Goal: Task Accomplishment & Management: Manage account settings

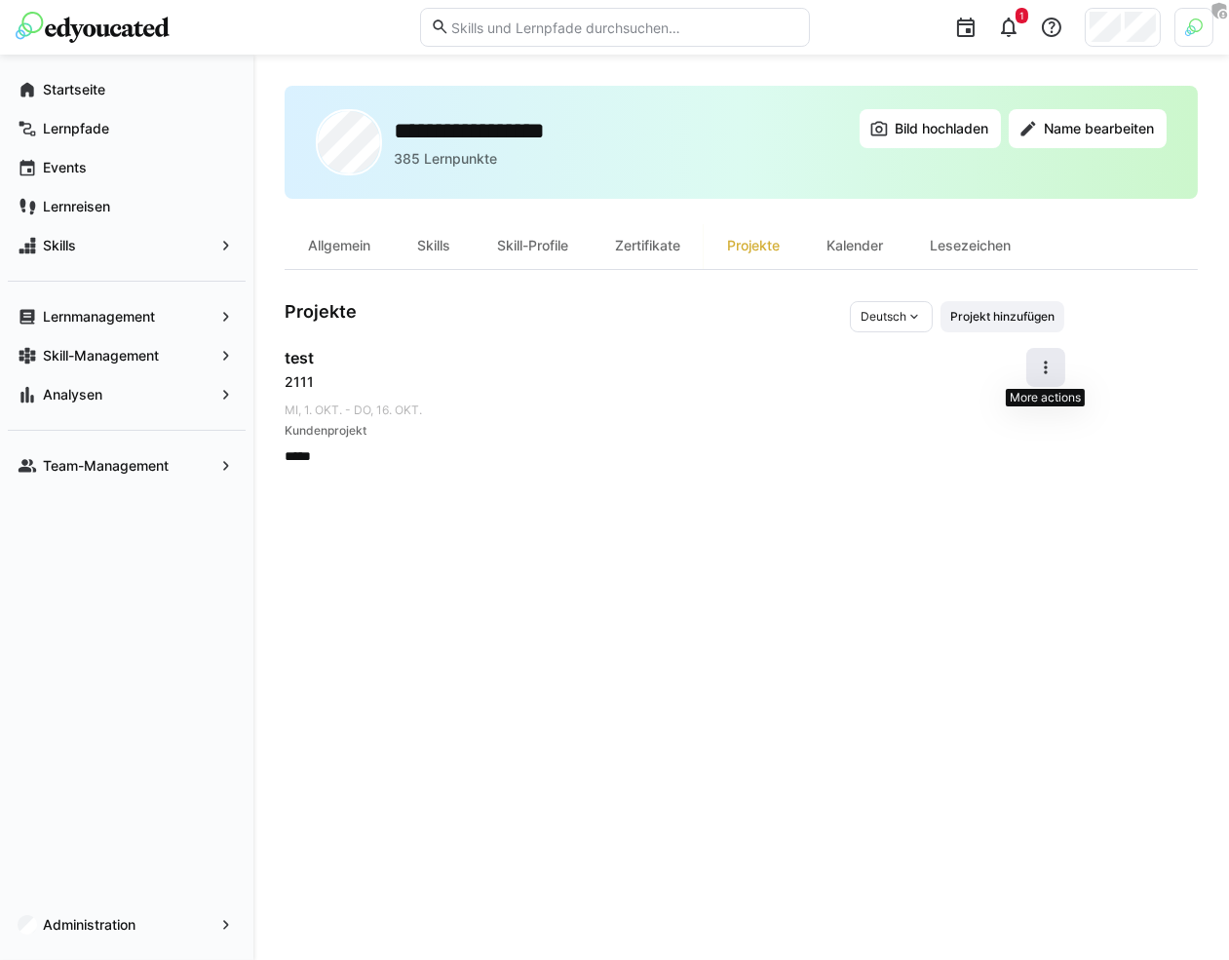
click at [1042, 370] on eds-icon at bounding box center [1045, 367] width 19 height 19
click at [1009, 414] on div "Bearbeiten" at bounding box center [1013, 416] width 69 height 19
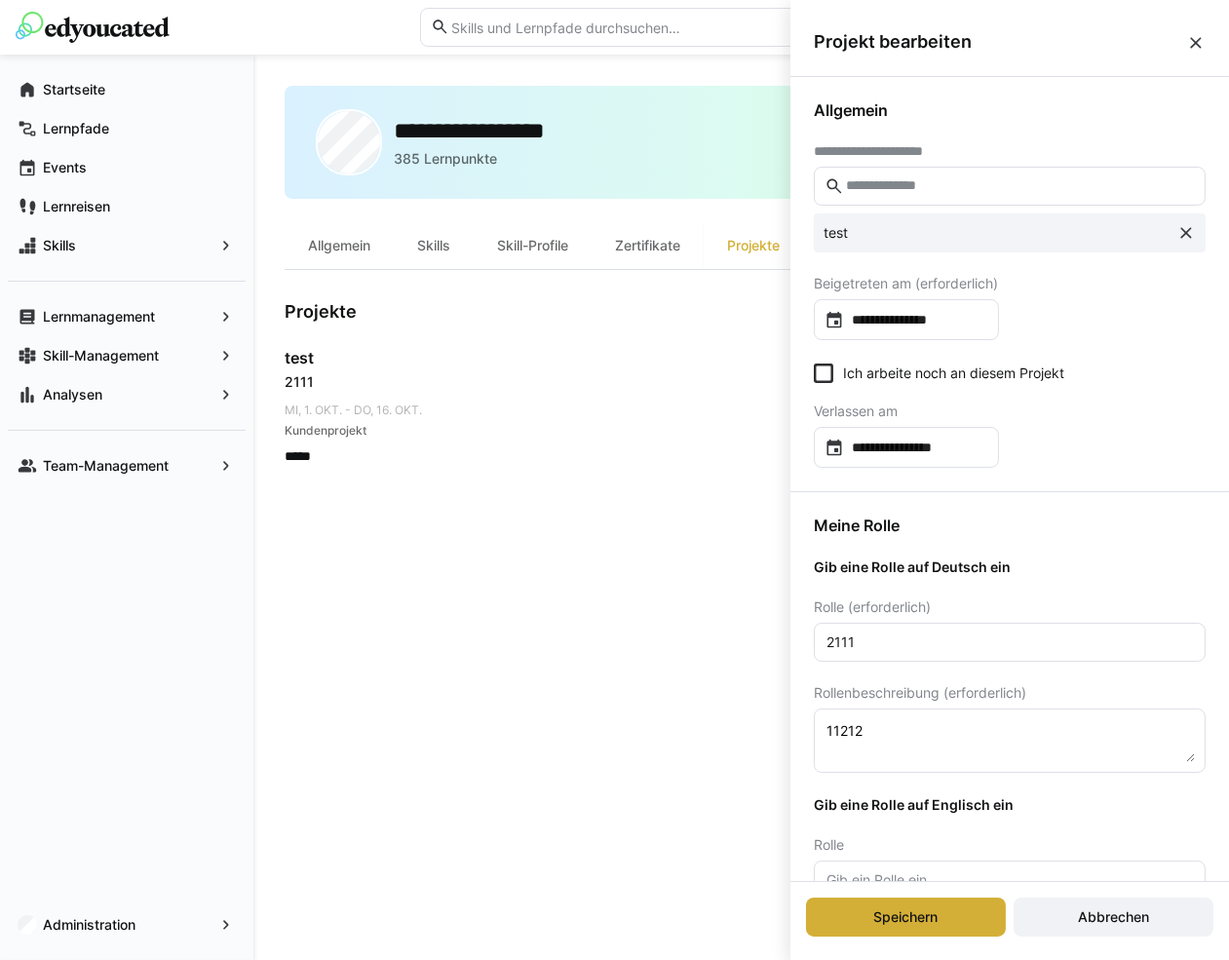
click at [1197, 49] on eds-icon at bounding box center [1195, 42] width 19 height 19
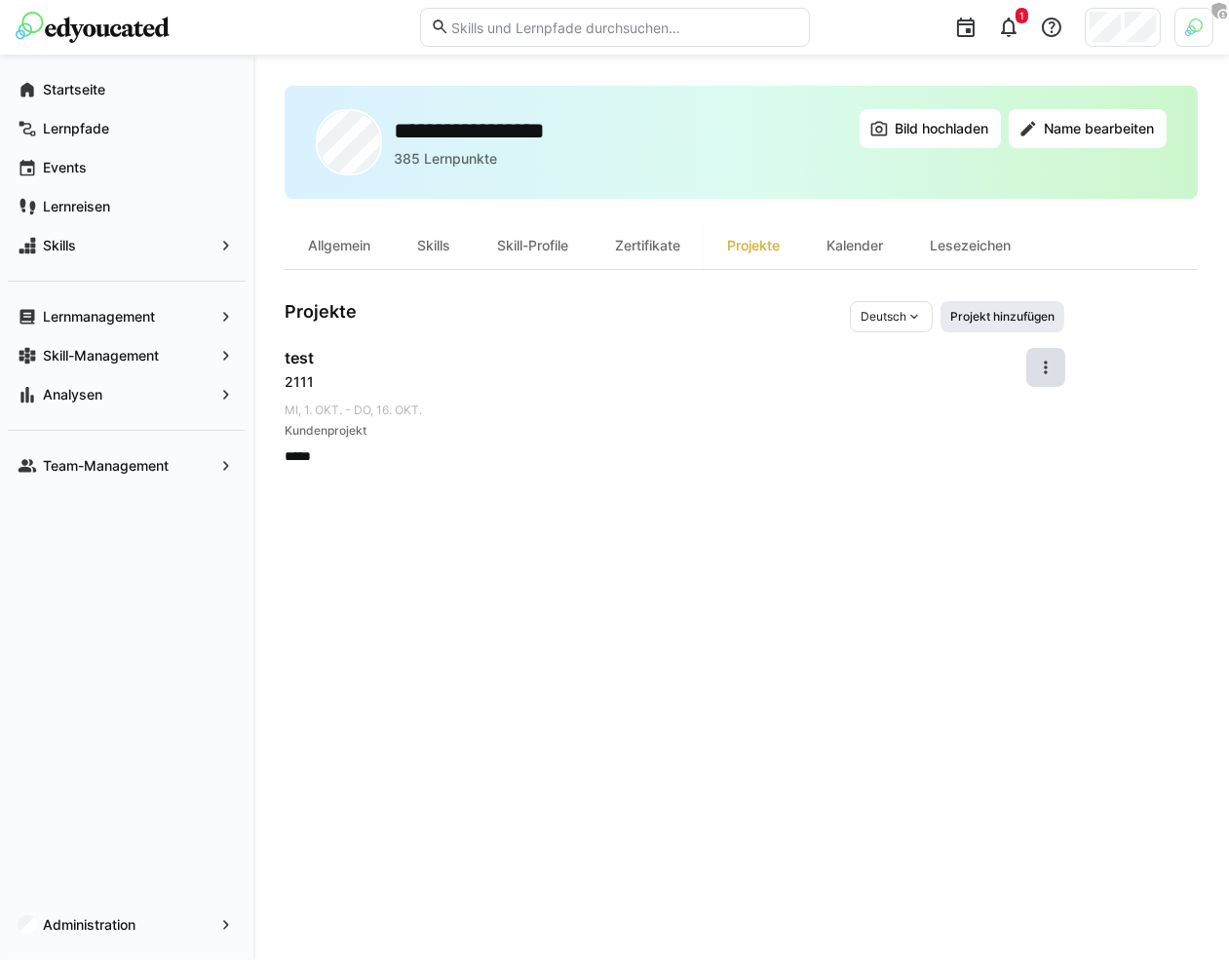
click at [980, 313] on span "Projekt hinzufügen" at bounding box center [1002, 317] width 108 height 16
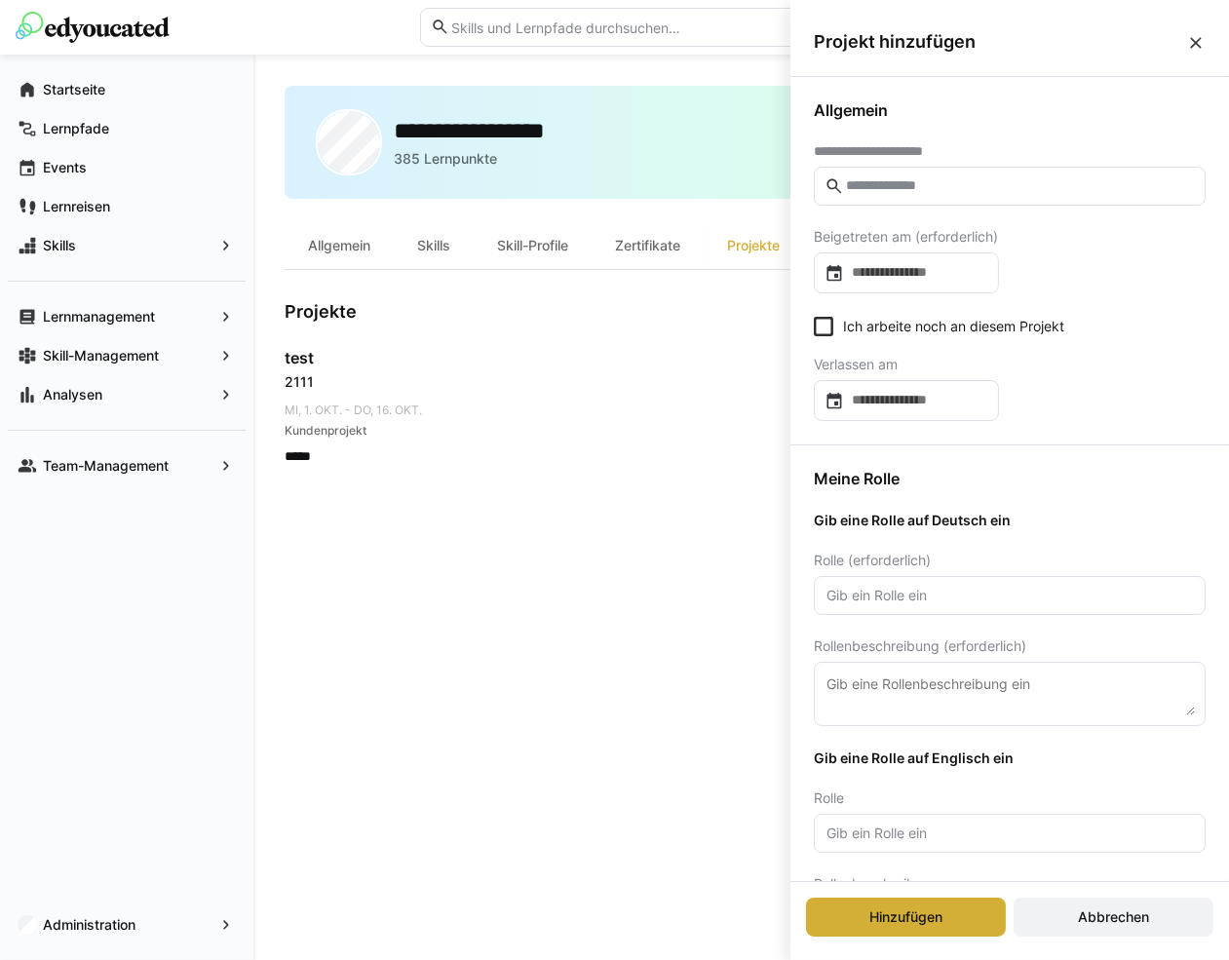
click at [1195, 36] on eds-icon at bounding box center [1195, 42] width 19 height 19
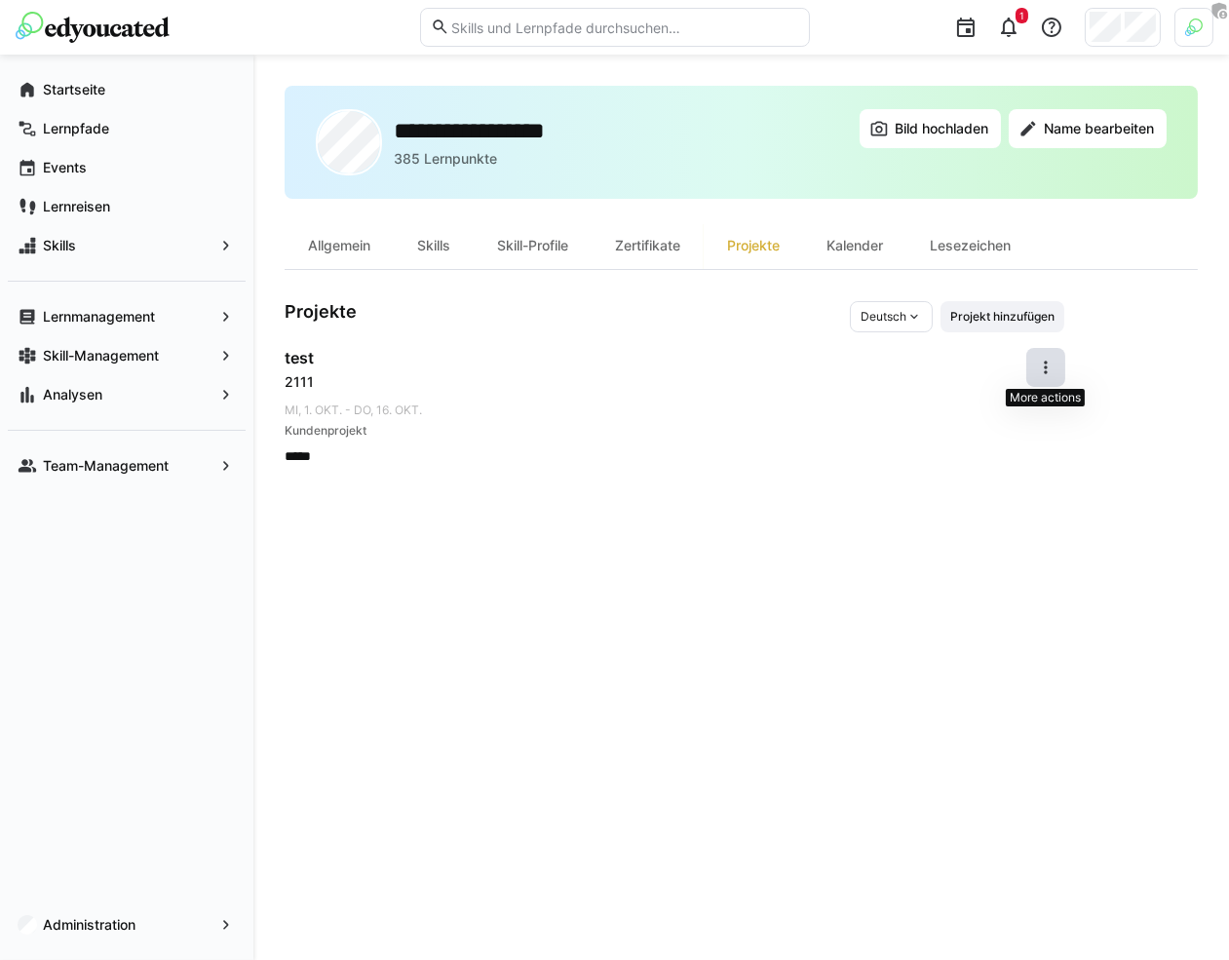
click at [1058, 366] on span at bounding box center [1045, 367] width 39 height 39
click at [1009, 423] on div "Bearbeiten" at bounding box center [1013, 416] width 69 height 19
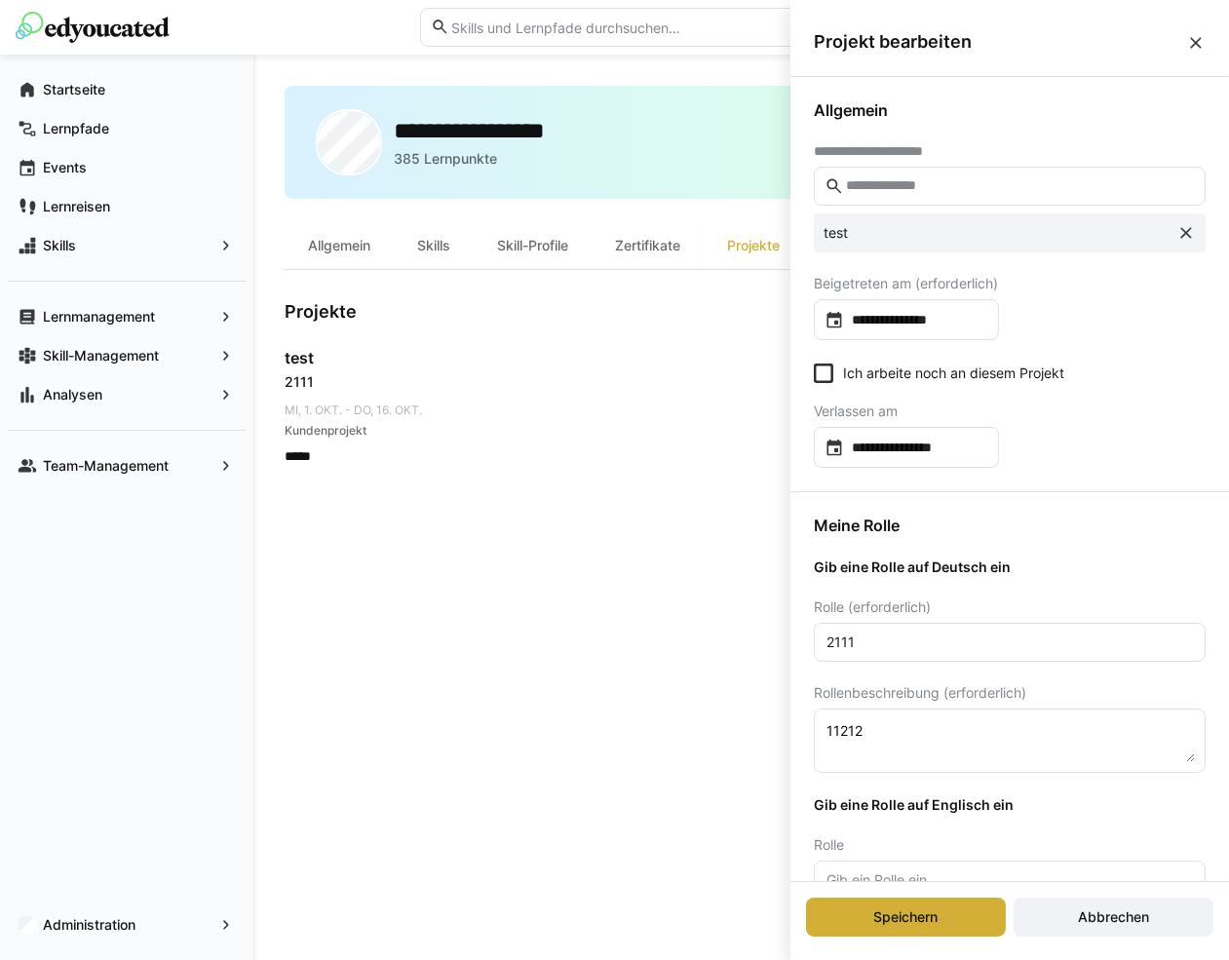
click at [1195, 41] on eds-icon at bounding box center [1195, 42] width 19 height 19
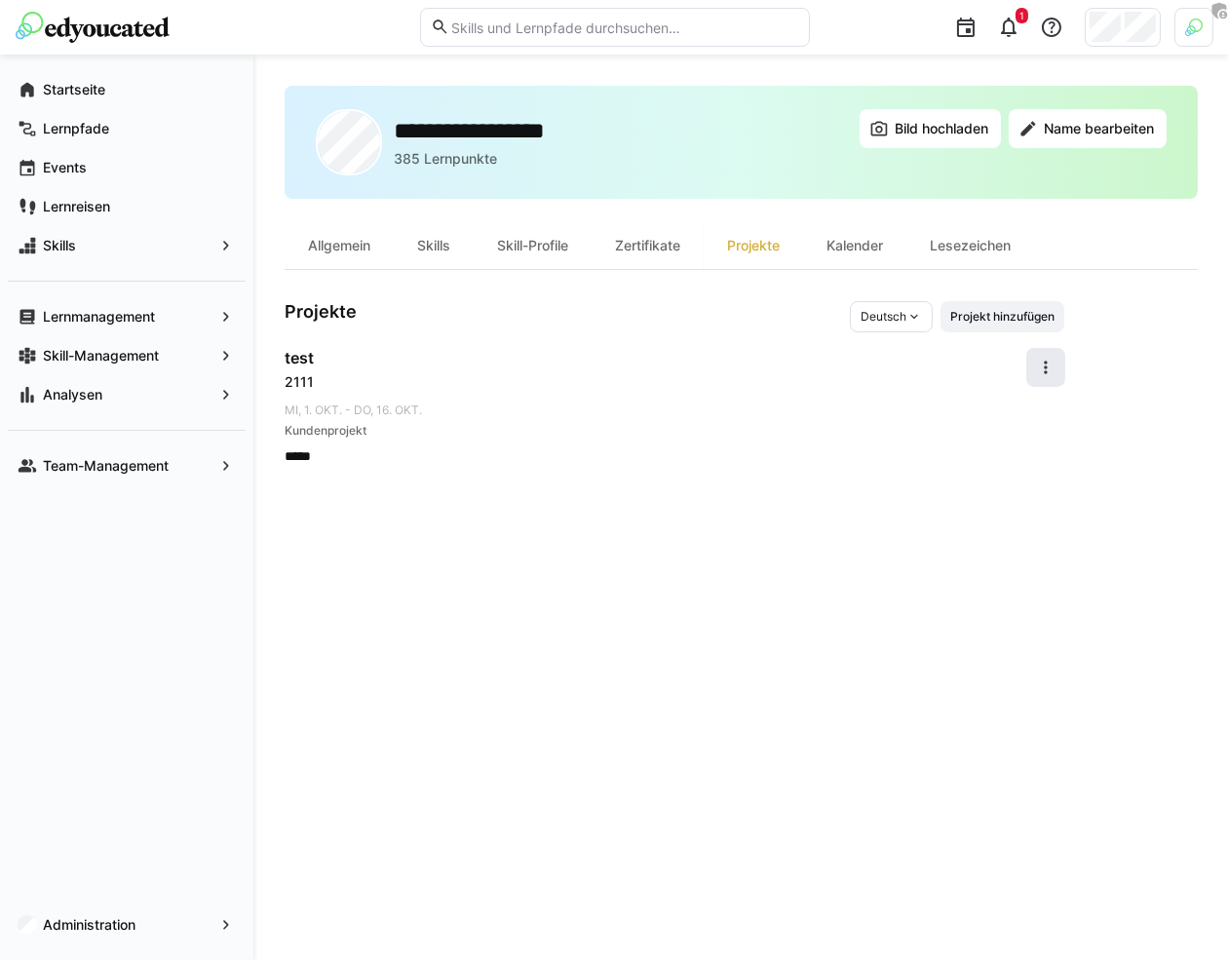
click at [1050, 369] on eds-icon at bounding box center [1045, 367] width 19 height 19
click at [1021, 449] on div "Entfernen" at bounding box center [1013, 457] width 69 height 19
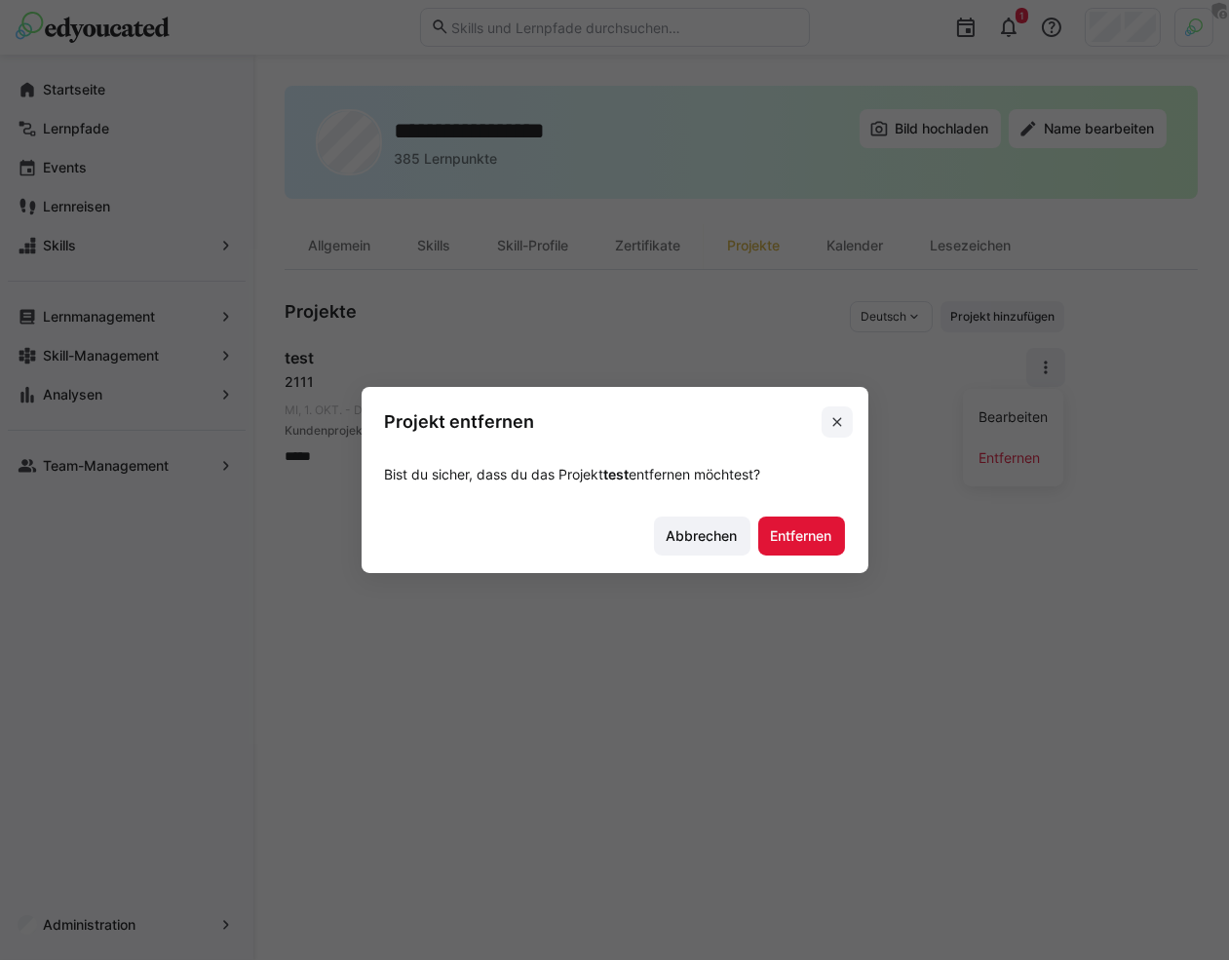
click at [844, 415] on eds-icon at bounding box center [837, 422] width 16 height 16
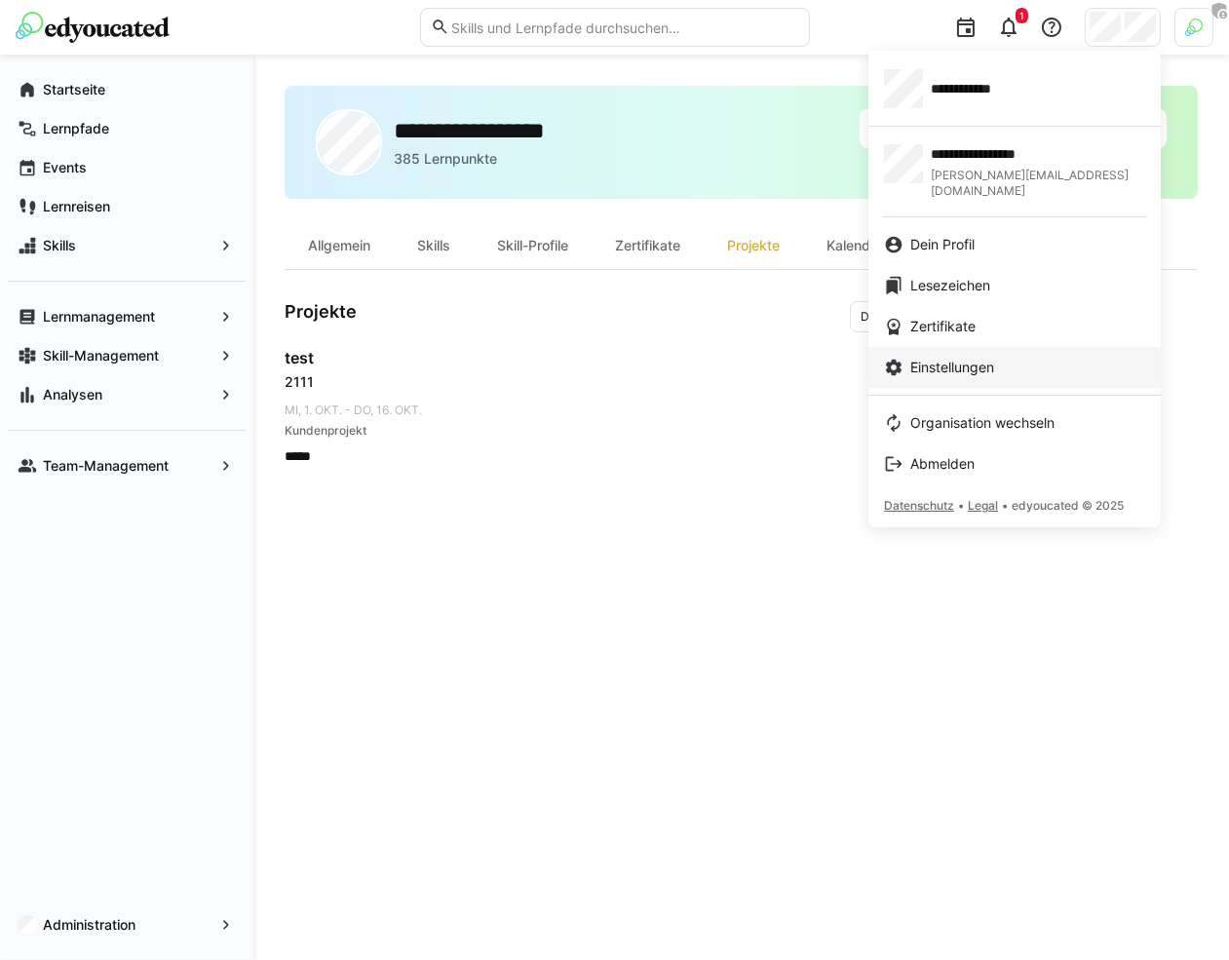
click at [982, 358] on span "Einstellungen" at bounding box center [952, 367] width 84 height 19
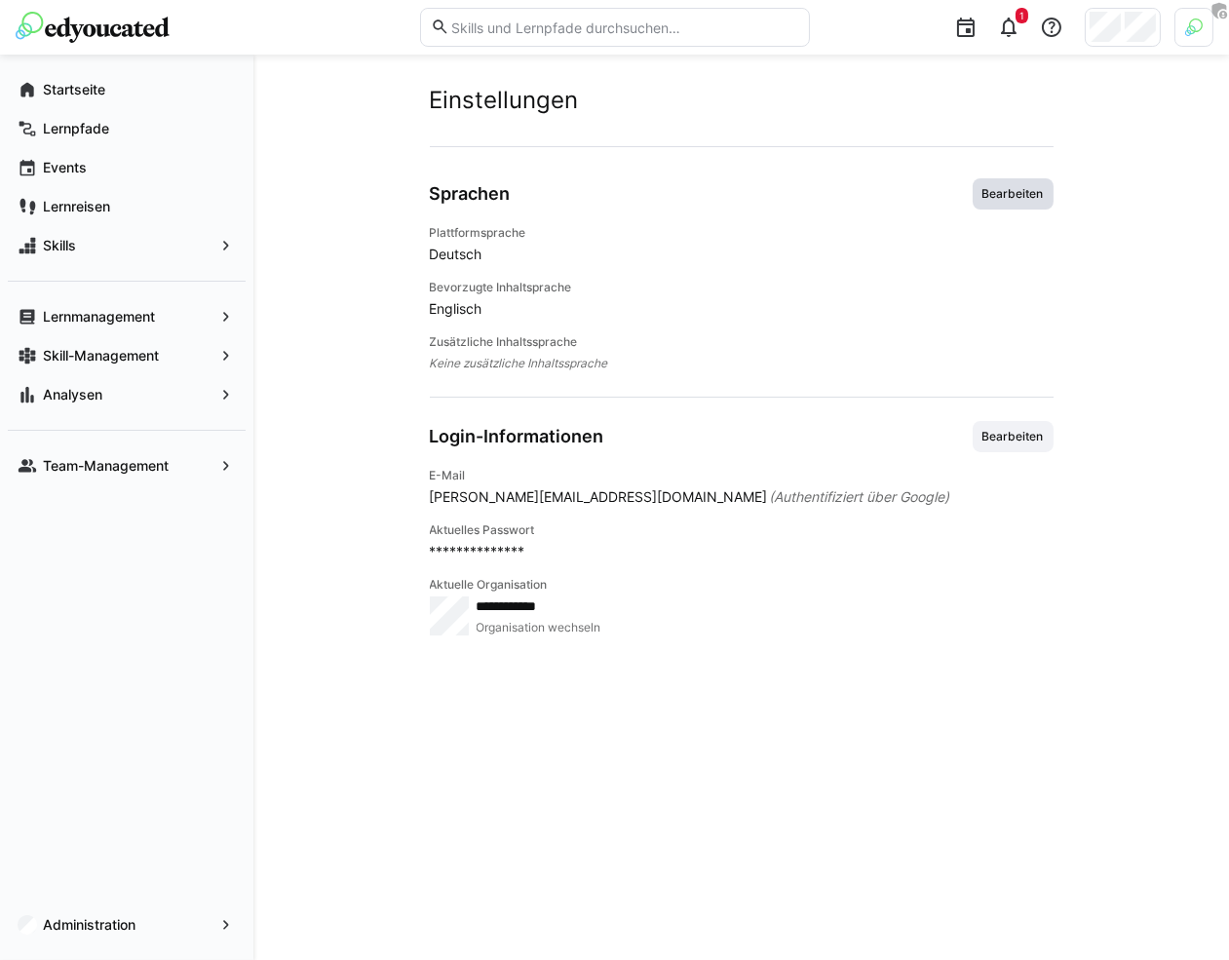
click at [1021, 193] on span "Bearbeiten" at bounding box center [1012, 194] width 65 height 16
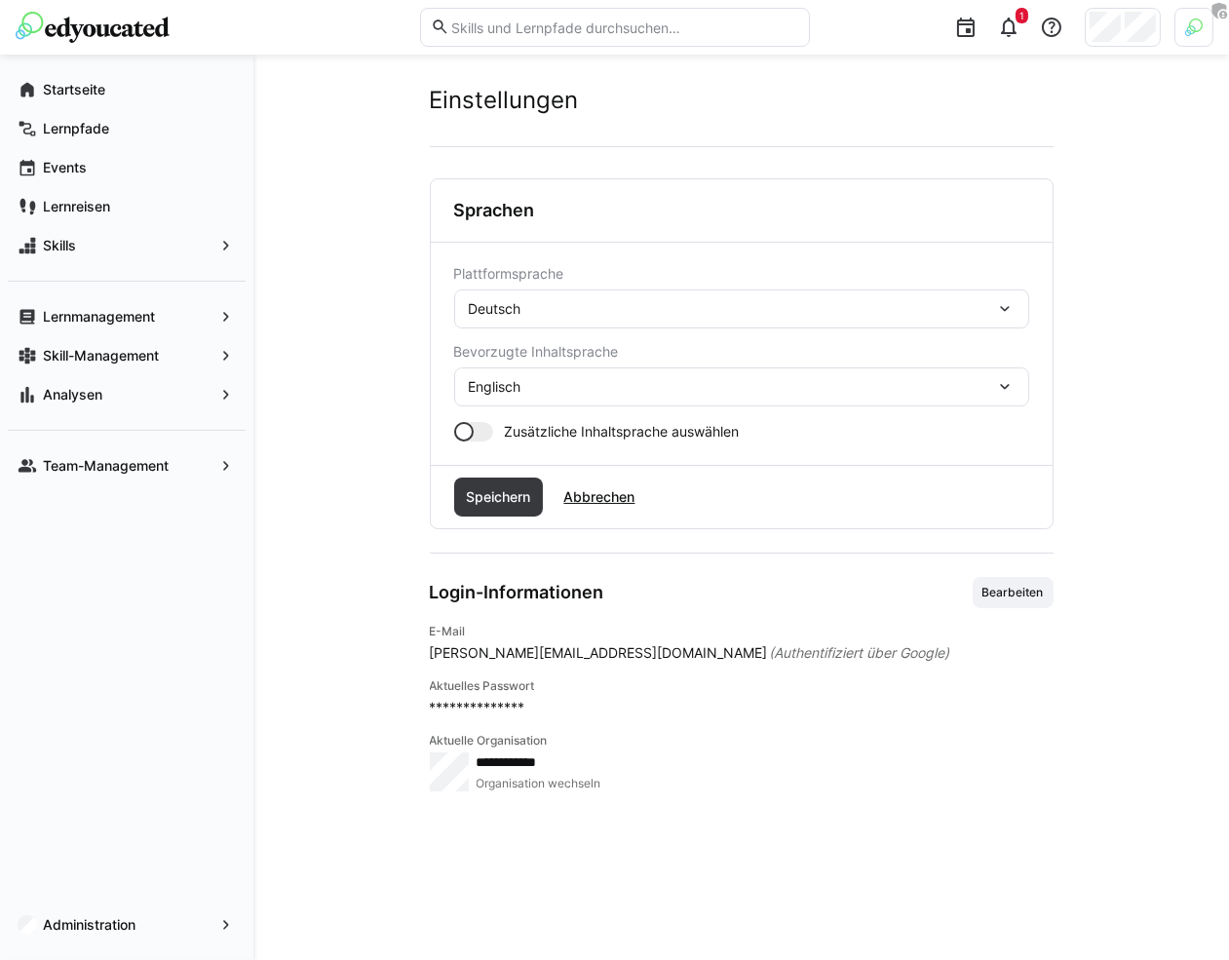
click at [584, 297] on div "Deutsch" at bounding box center [741, 308] width 575 height 39
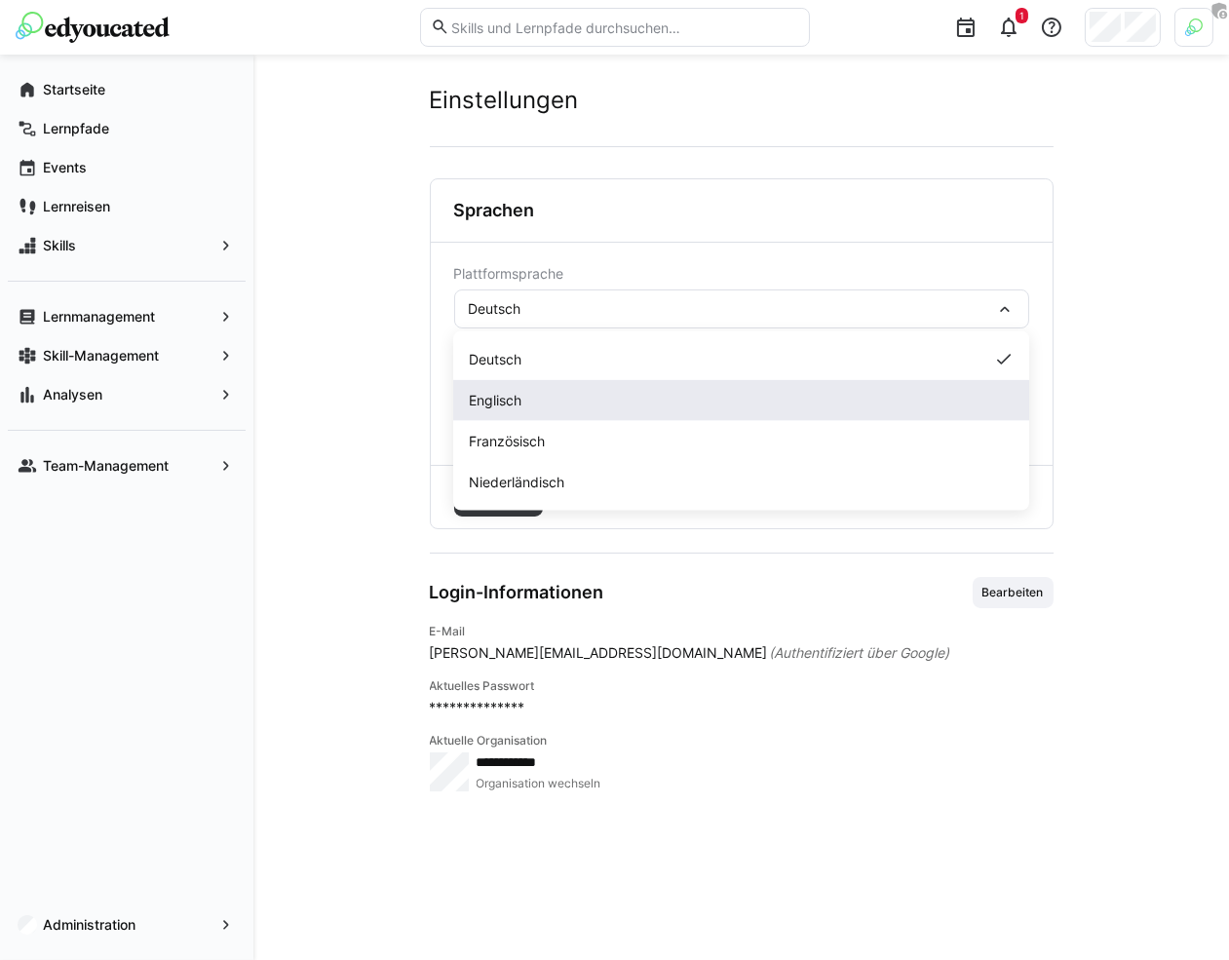
click at [517, 392] on span "Englisch" at bounding box center [495, 400] width 53 height 19
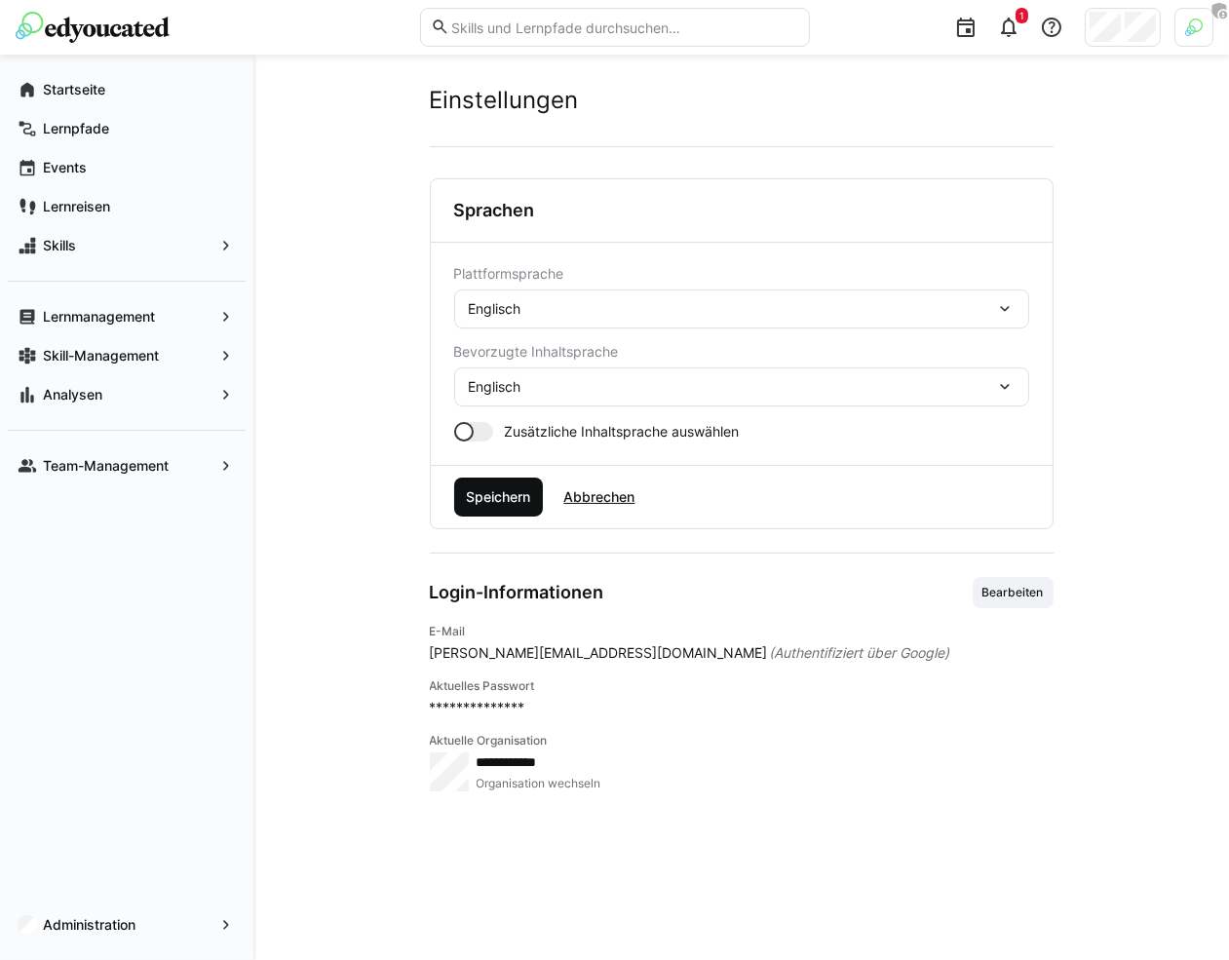
click at [510, 492] on span "Speichern" at bounding box center [498, 496] width 70 height 19
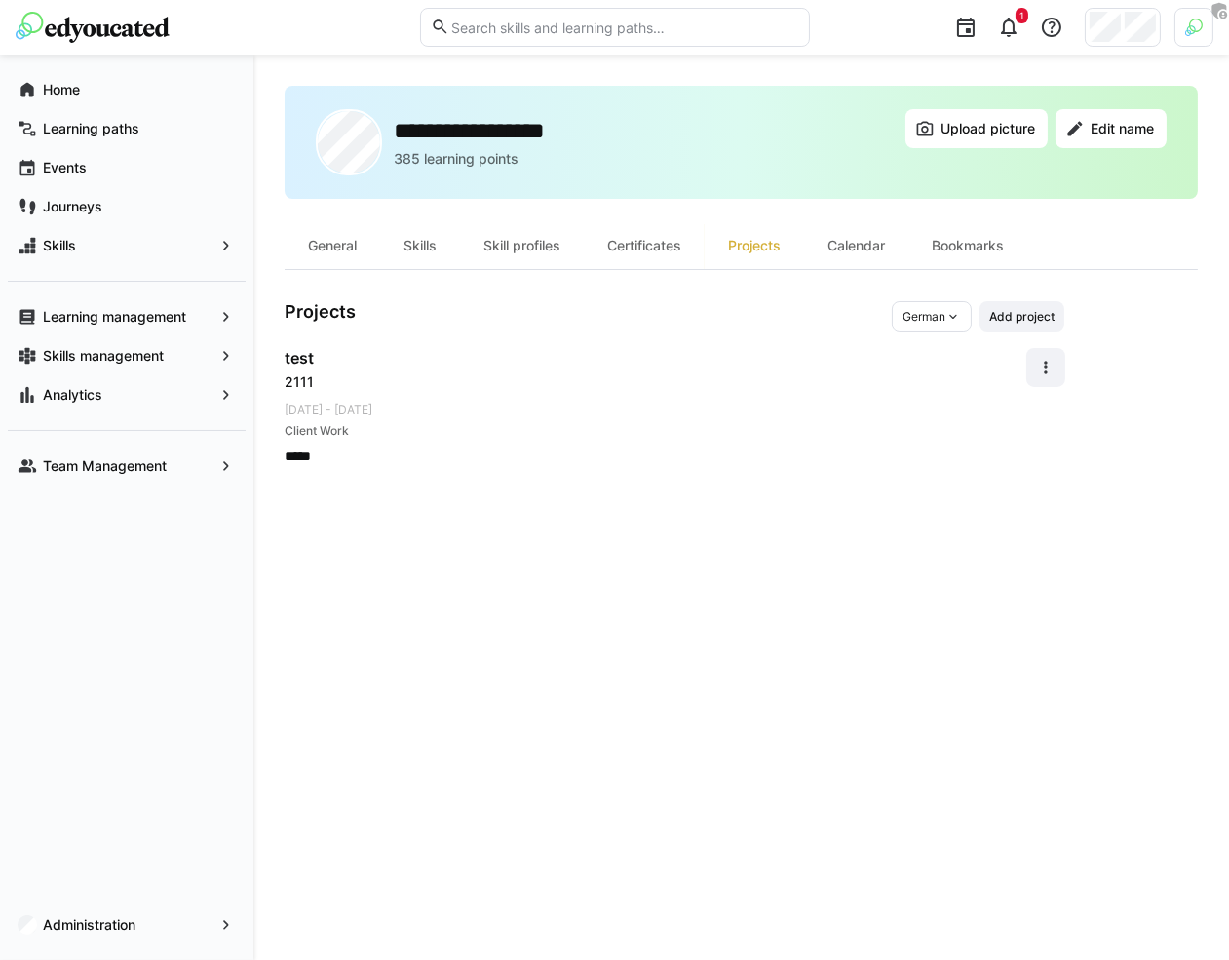
click at [1065, 363] on app-user-profile-inner-container "Projects German Add project test 2111 [DATE] - [DATE] Client Work *****" at bounding box center [741, 383] width 913 height 165
click at [1060, 364] on span at bounding box center [1045, 367] width 39 height 39
click at [1025, 449] on div "Remove" at bounding box center [1023, 457] width 52 height 19
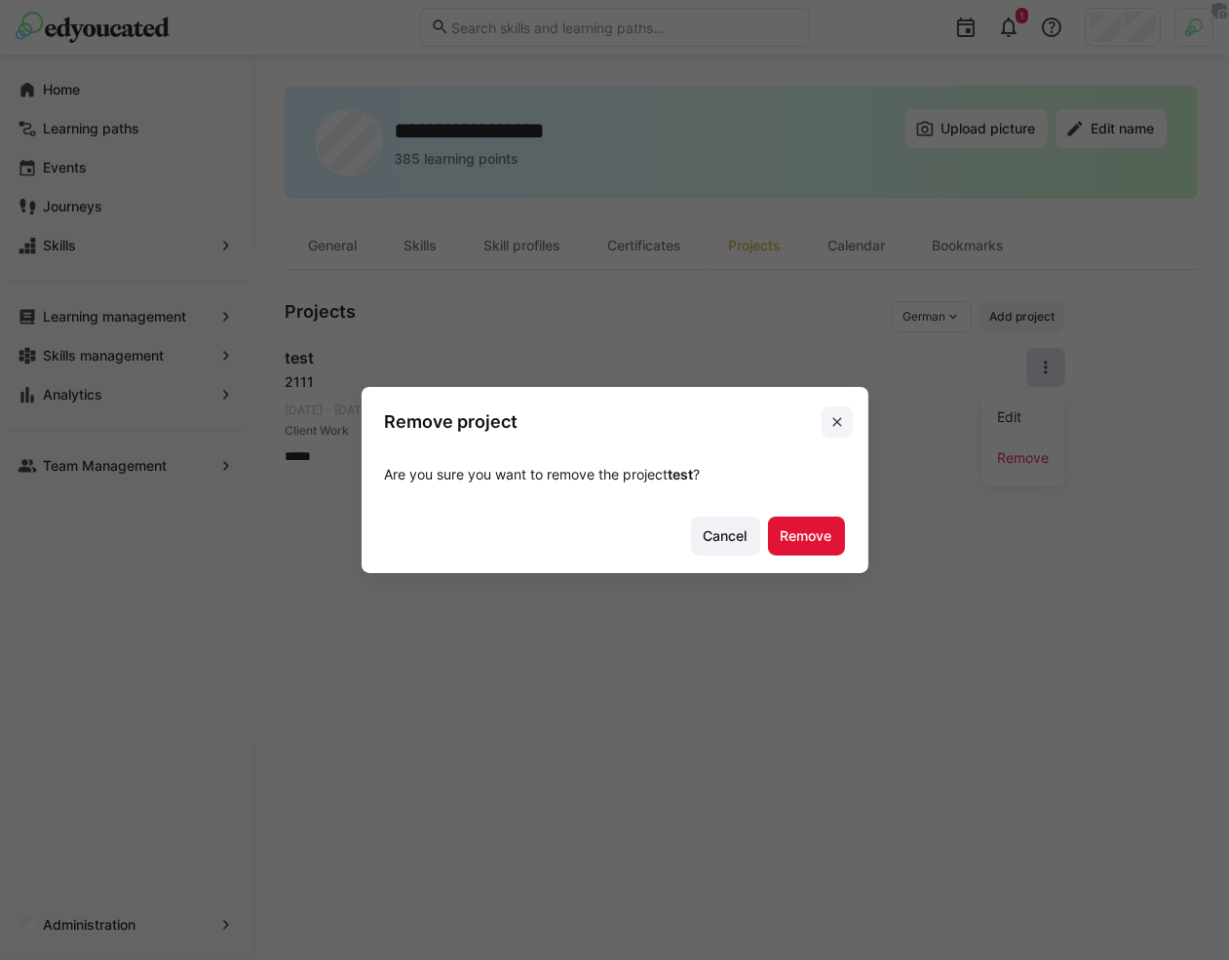
click at [836, 419] on eds-icon at bounding box center [837, 422] width 16 height 16
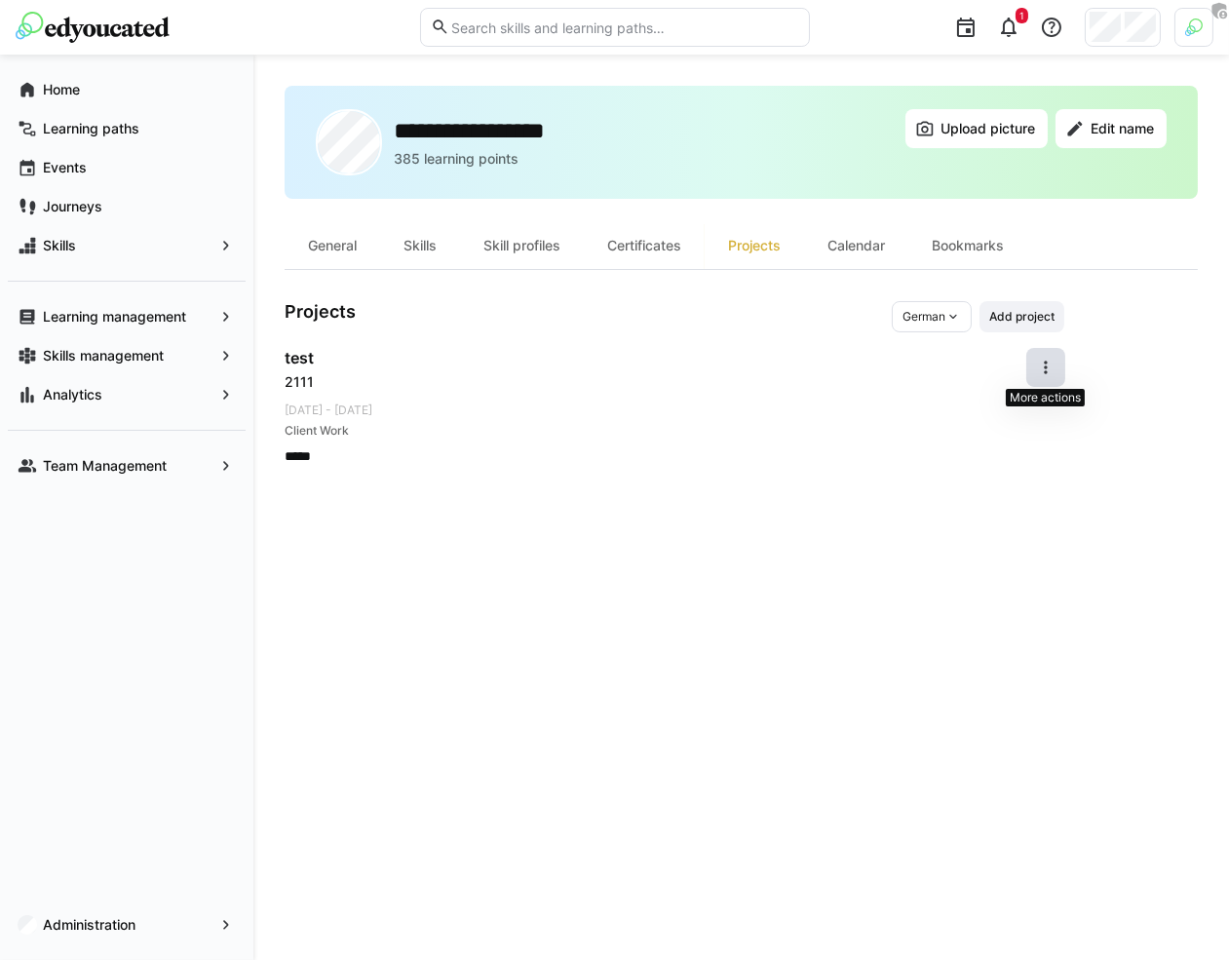
click at [1050, 381] on span at bounding box center [1045, 367] width 39 height 39
click at [1017, 425] on div "Edit" at bounding box center [1023, 416] width 52 height 19
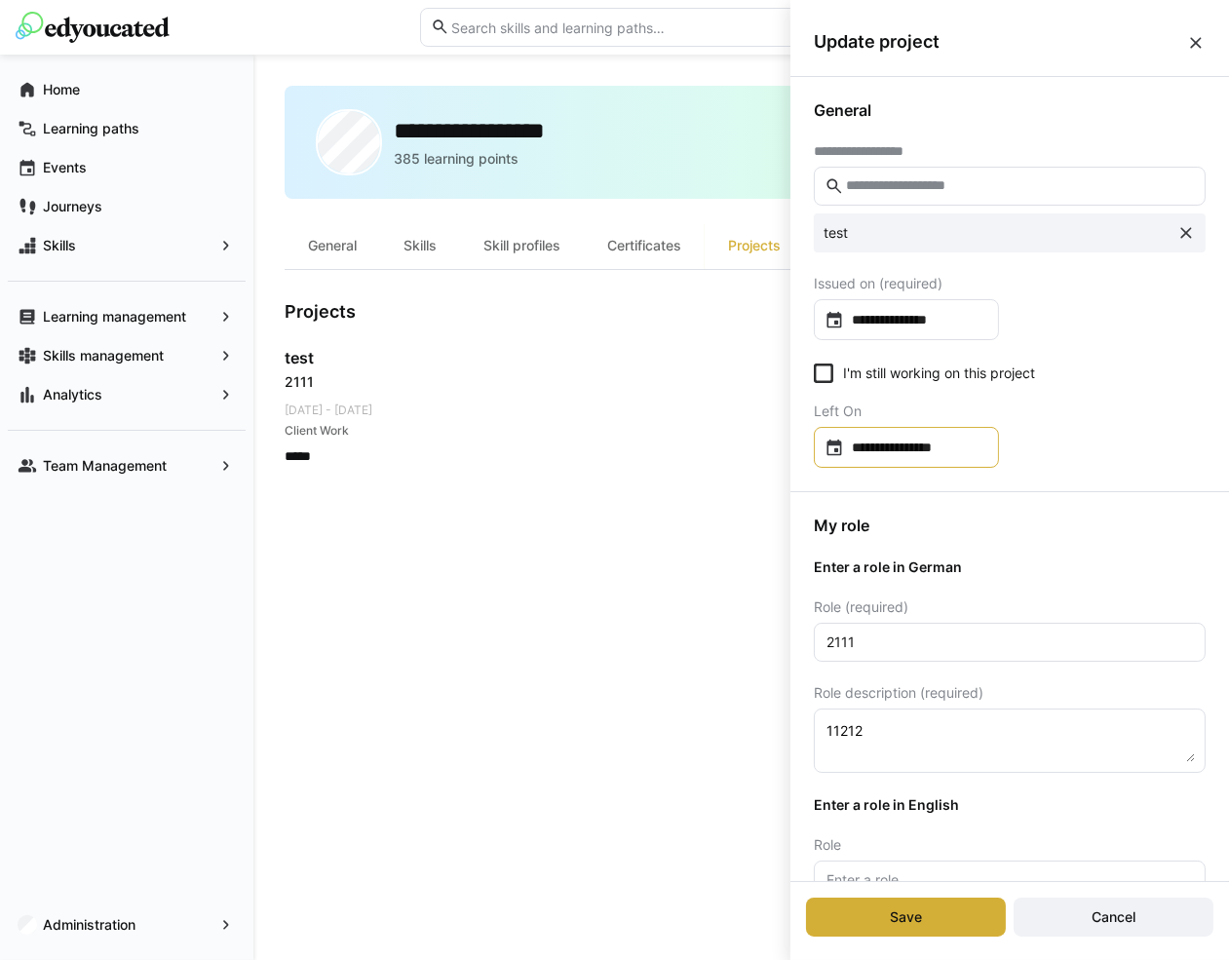
click at [934, 453] on input "**********" at bounding box center [916, 447] width 144 height 19
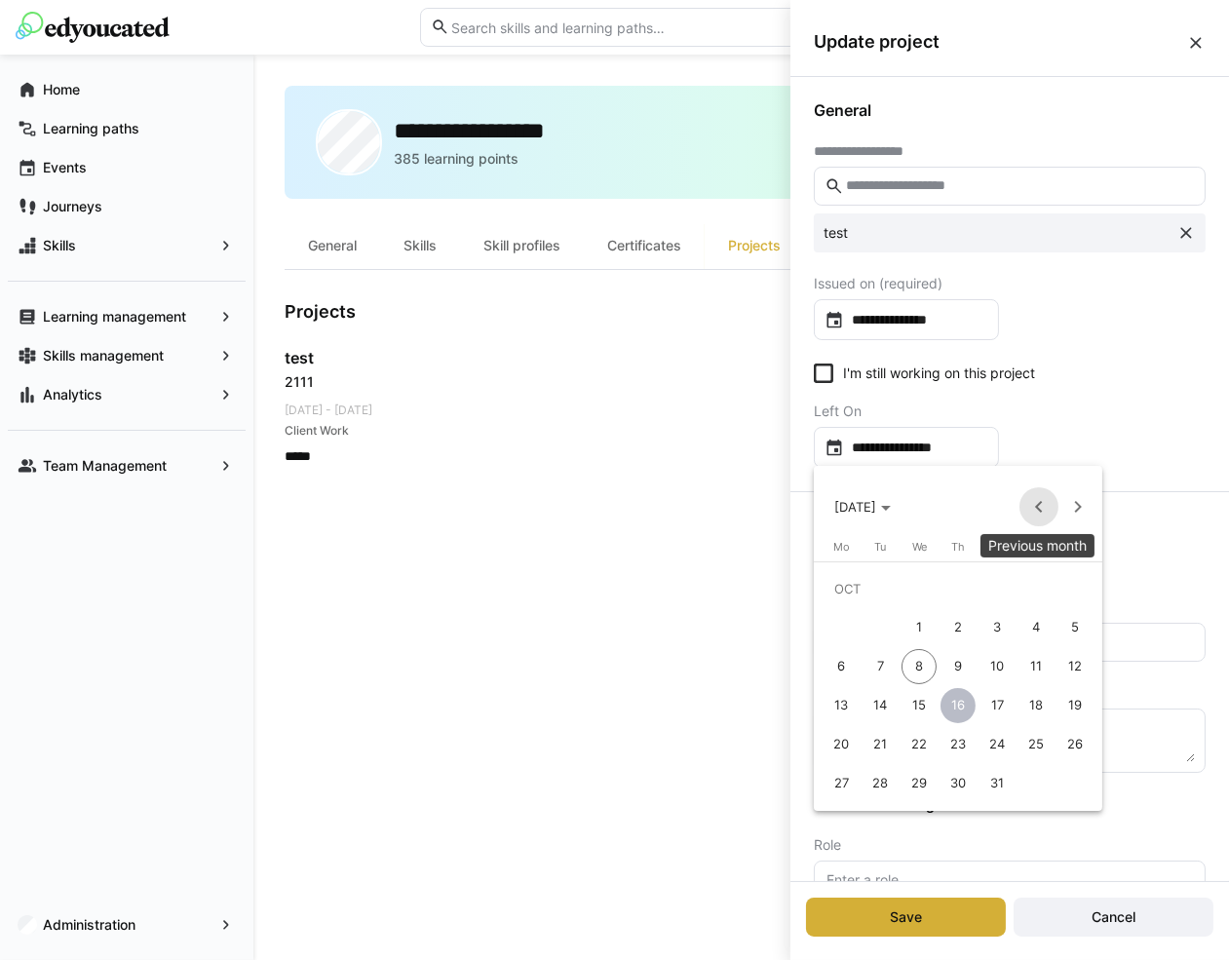
click at [1028, 503] on span "Previous month" at bounding box center [1038, 506] width 39 height 39
click at [966, 672] on span "11" at bounding box center [957, 666] width 35 height 35
type input "**********"
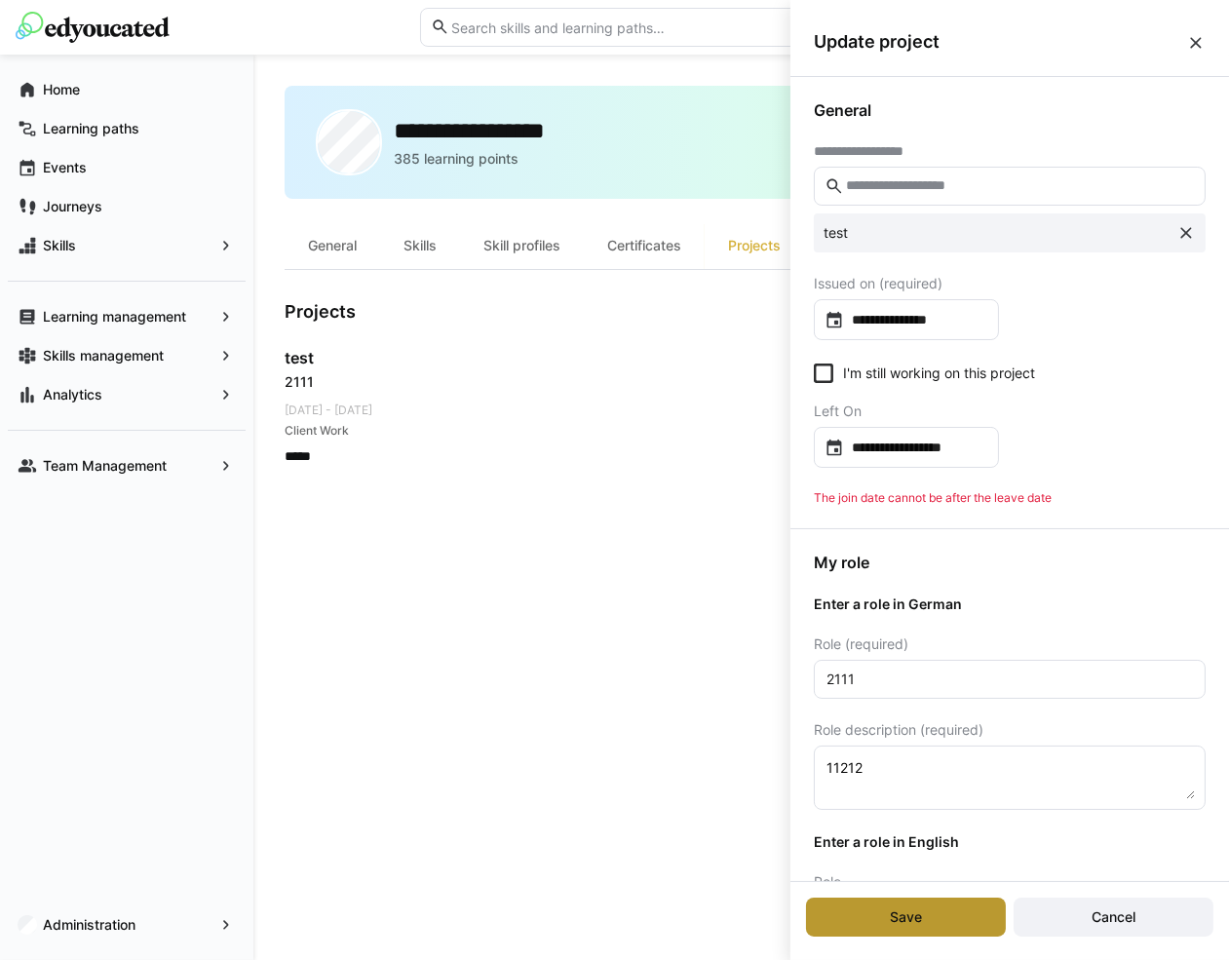
click at [907, 915] on span "Save" at bounding box center [906, 916] width 38 height 19
click at [1078, 904] on span "Cancel" at bounding box center [1114, 917] width 200 height 39
